Goal: Information Seeking & Learning: Learn about a topic

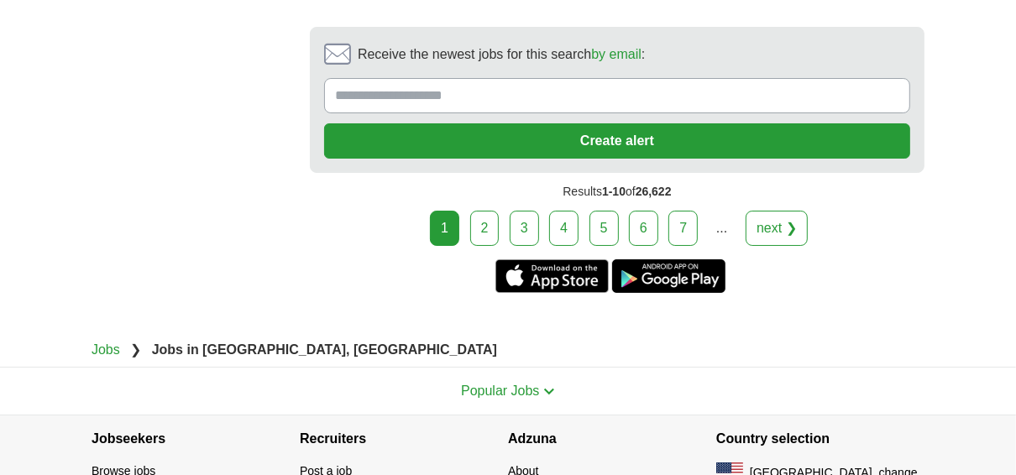
scroll to position [4171, 0]
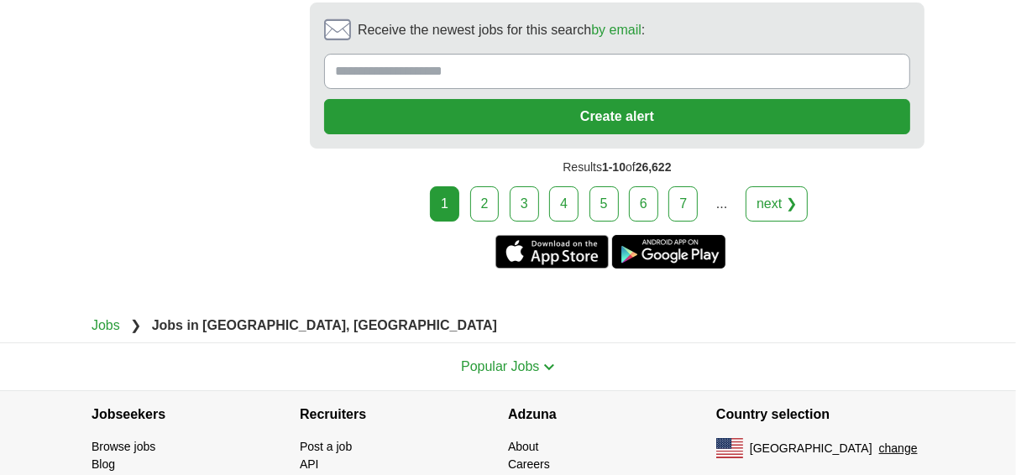
click at [500, 194] on link "2" at bounding box center [484, 203] width 29 height 35
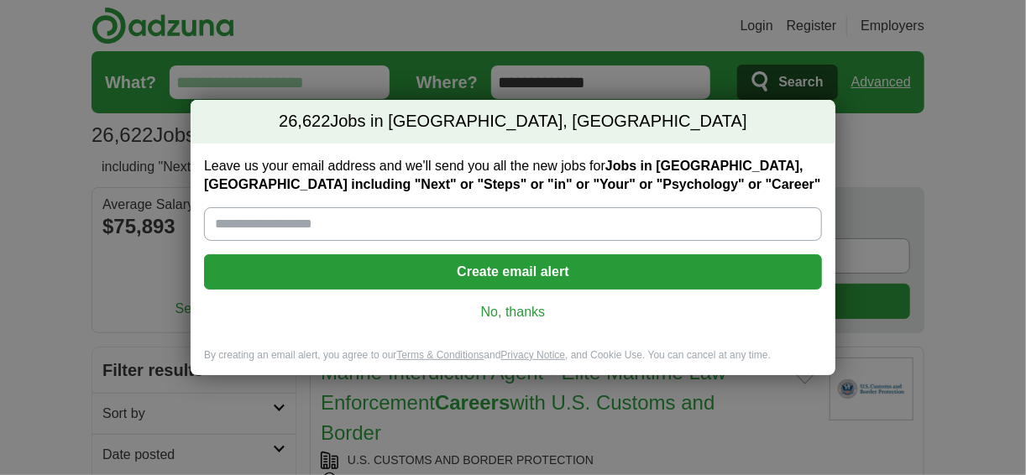
click at [540, 311] on link "No, thanks" at bounding box center [512, 312] width 591 height 18
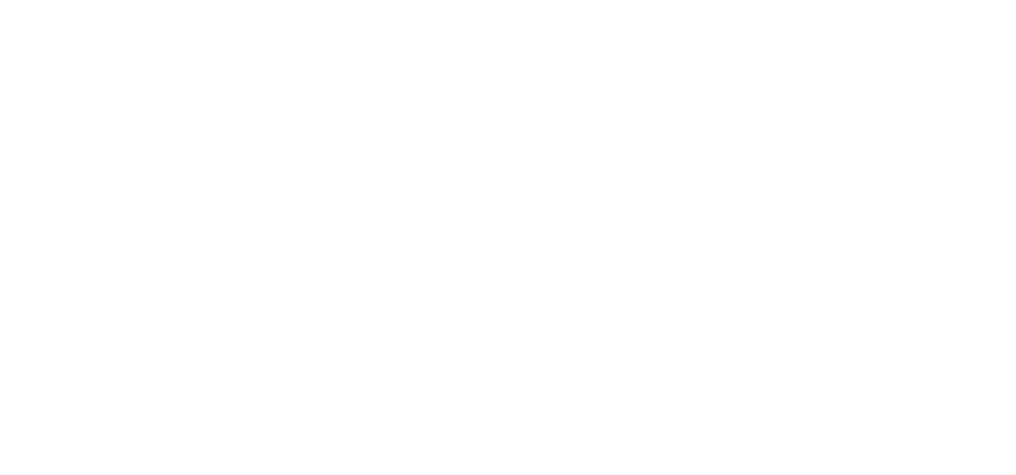
scroll to position [4097, 0]
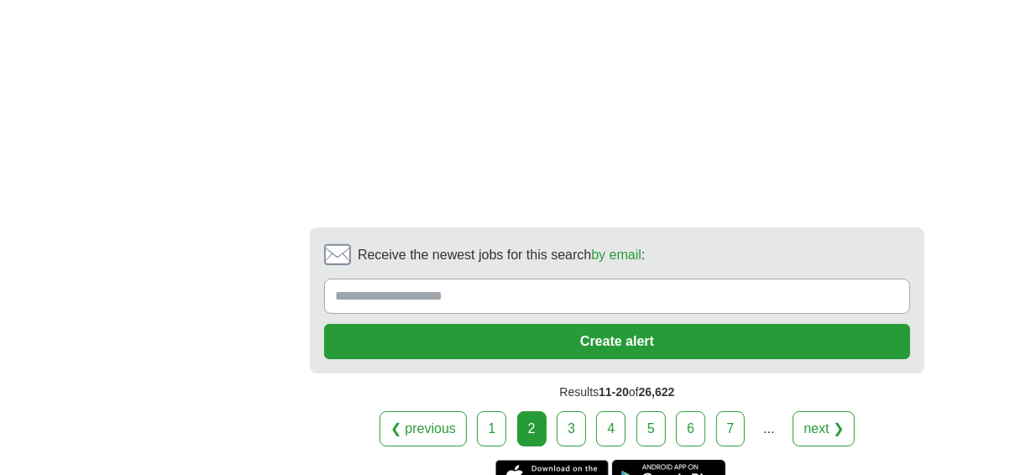
click at [718, 414] on link "7" at bounding box center [730, 428] width 29 height 35
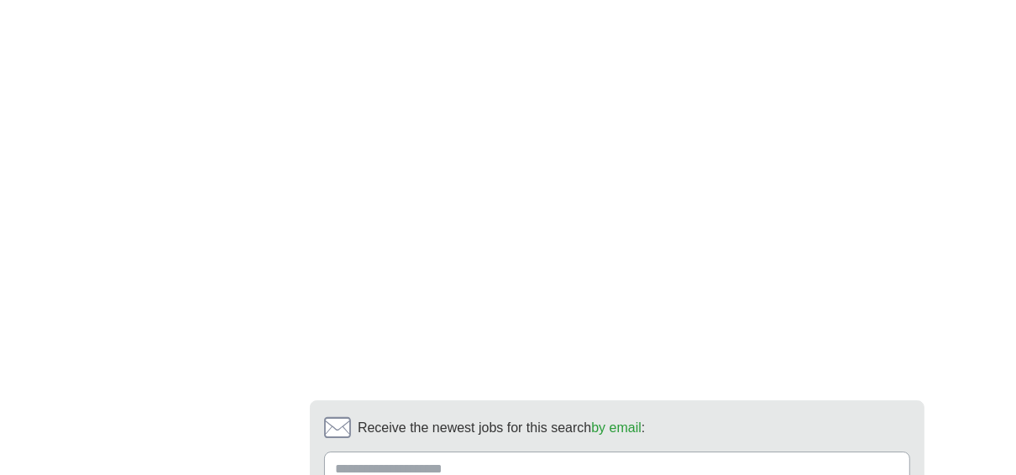
scroll to position [3560, 0]
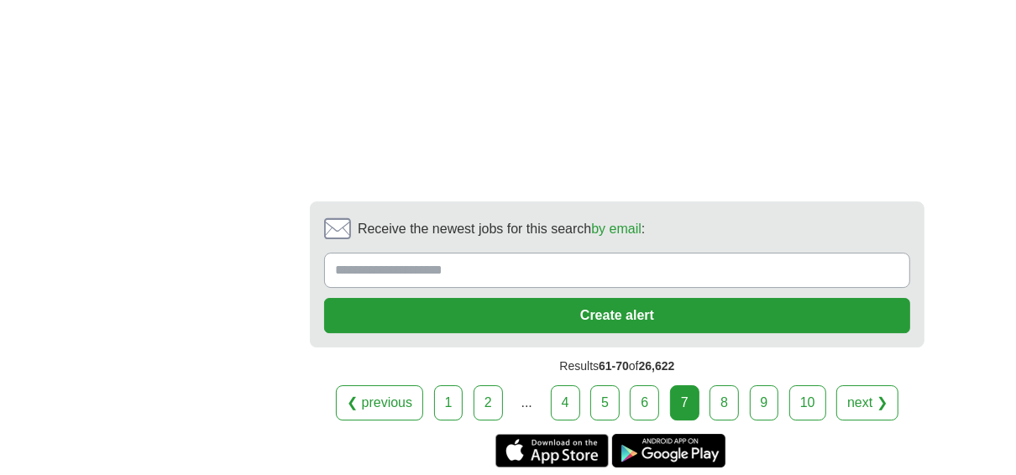
click at [803, 385] on link "10" at bounding box center [807, 402] width 37 height 35
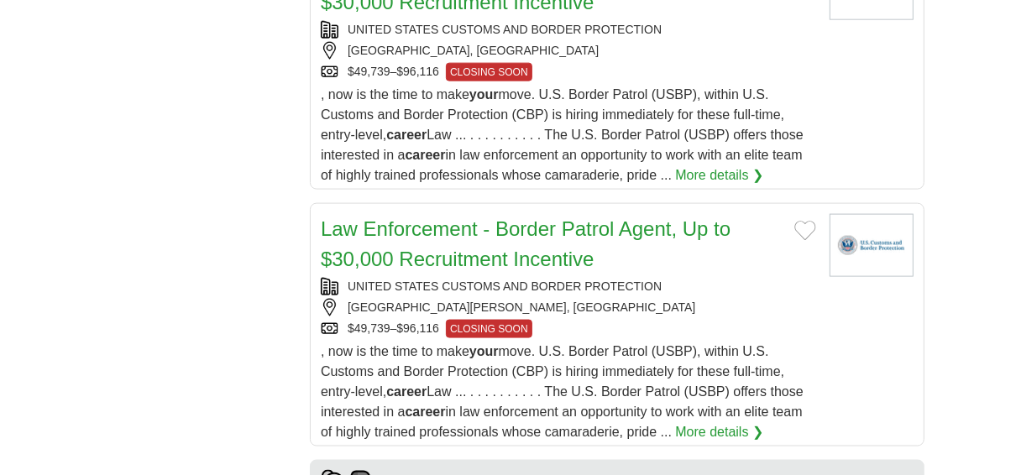
scroll to position [1612, 0]
